Goal: Task Accomplishment & Management: Use online tool/utility

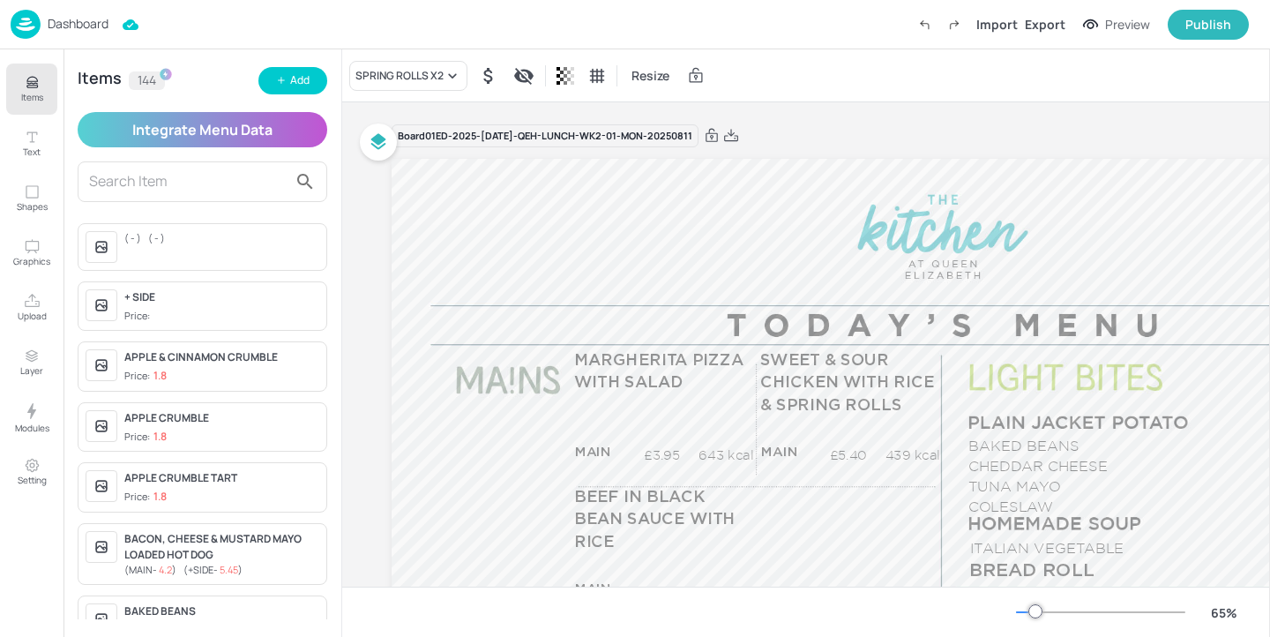
scroll to position [199, 0]
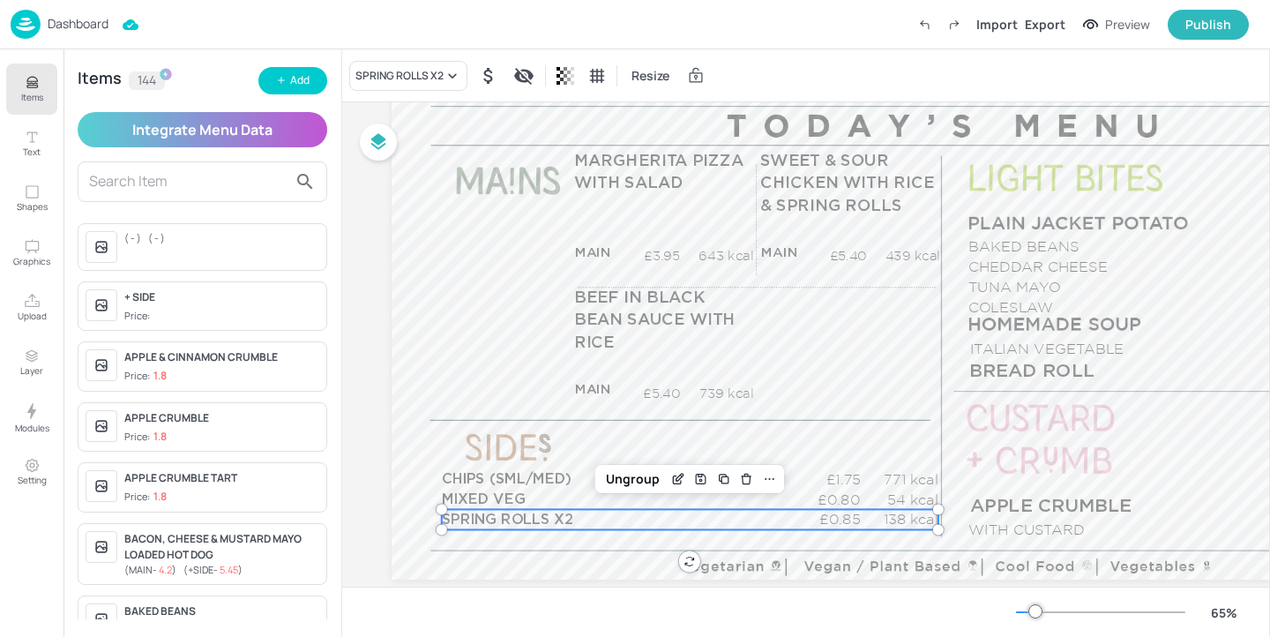
click at [104, 20] on p "Dashboard" at bounding box center [78, 24] width 61 height 12
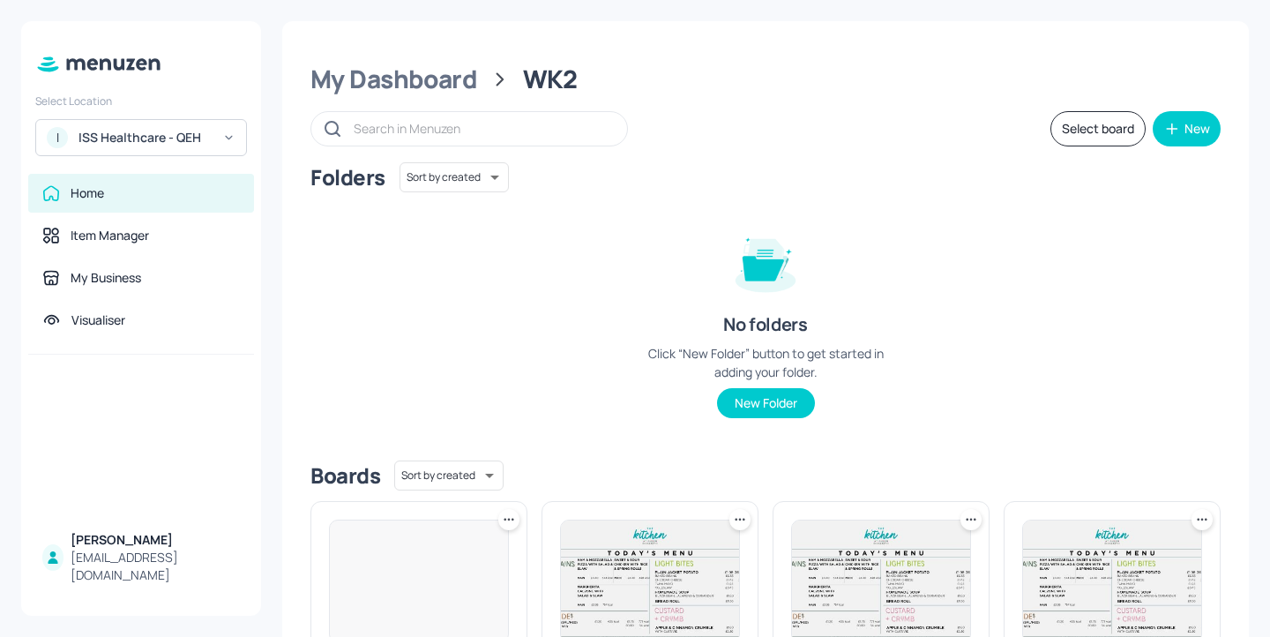
click at [164, 138] on div "ISS Healthcare - QEH" at bounding box center [145, 138] width 133 height 18
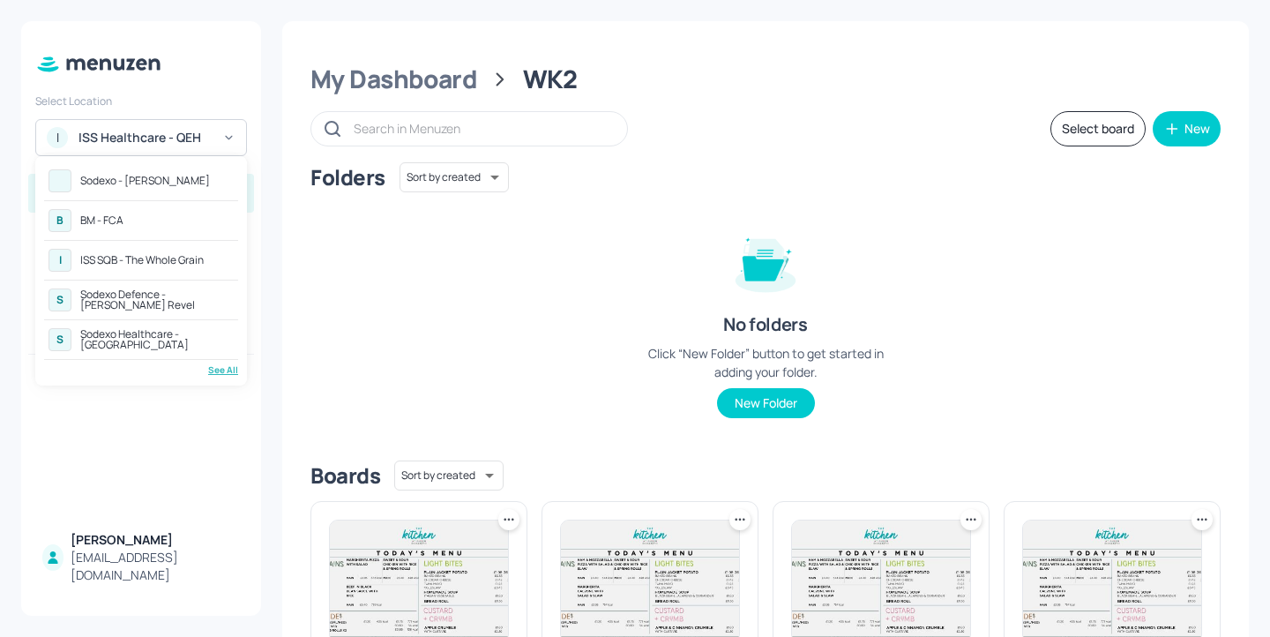
click at [189, 182] on div "Sodexo - [PERSON_NAME]" at bounding box center [145, 181] width 130 height 11
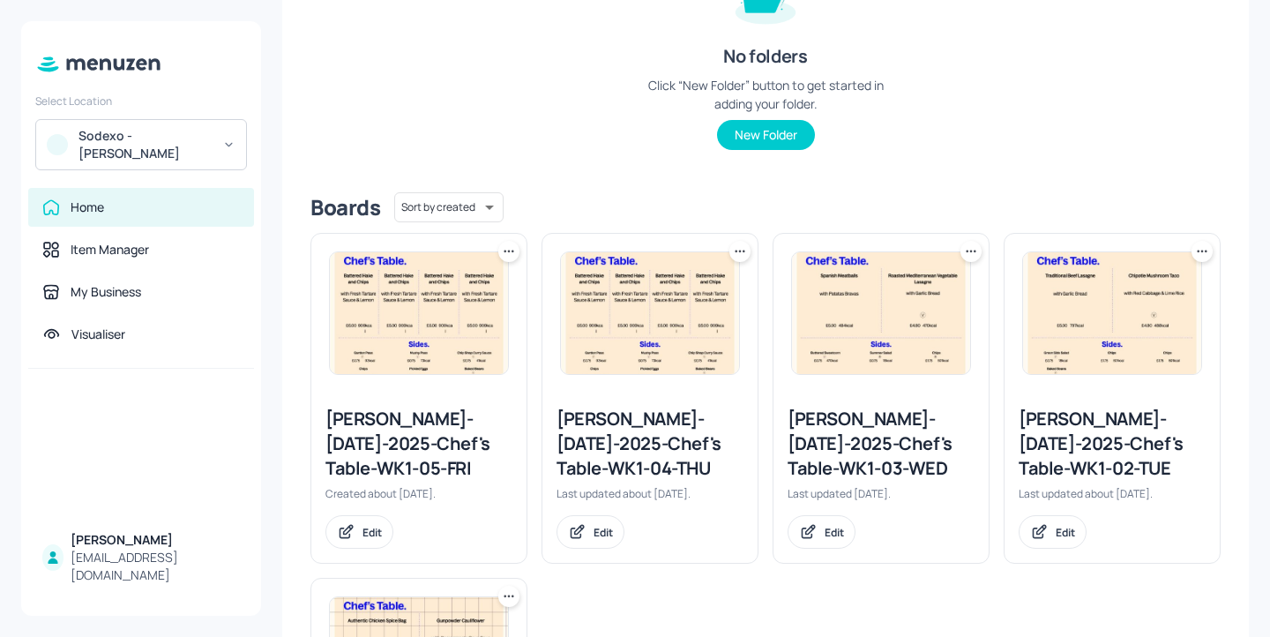
scroll to position [582, 0]
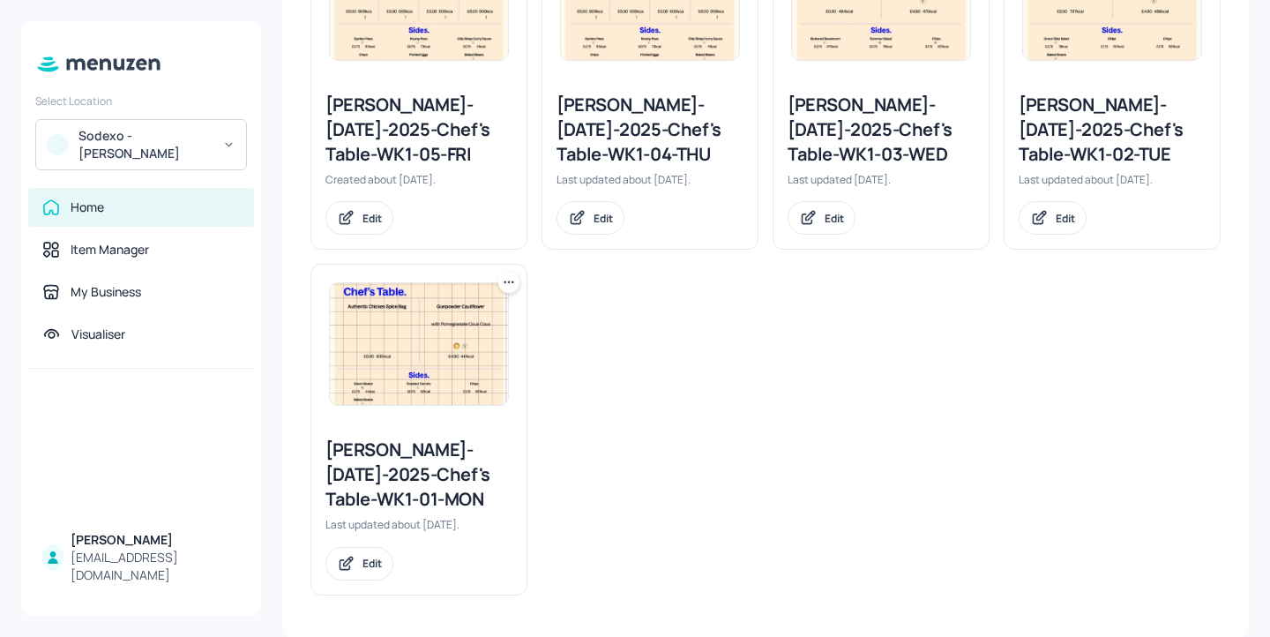
click at [1120, 118] on div "Leonardo Yeovil-JUL-2025-Chef's Table-WK1-02-TUE" at bounding box center [1112, 130] width 187 height 74
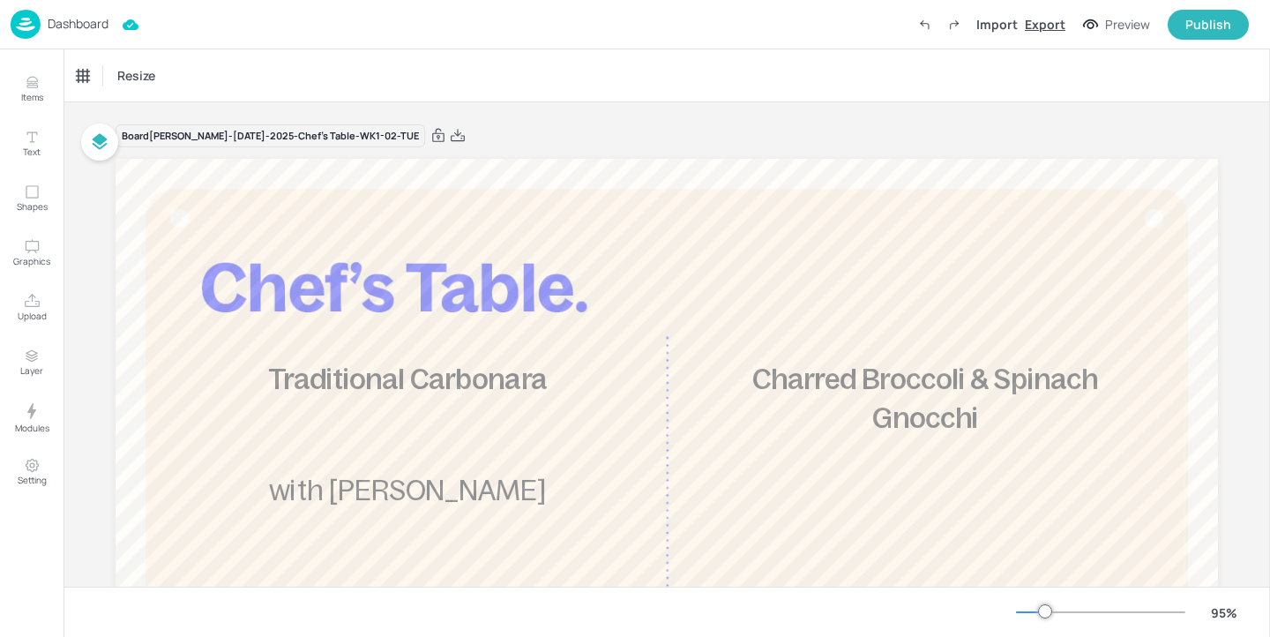
click at [1050, 26] on div "Export" at bounding box center [1045, 24] width 41 height 19
